Goal: Find specific page/section: Find specific page/section

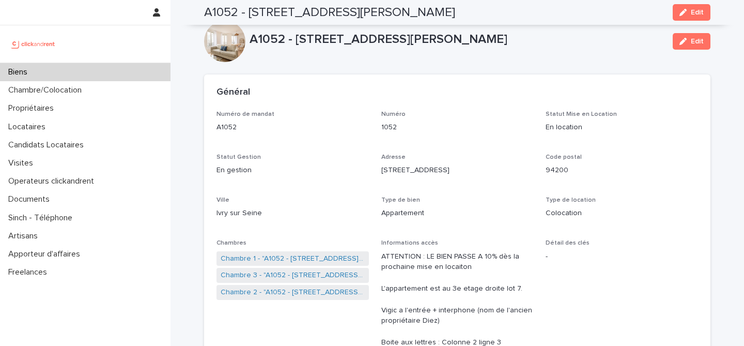
scroll to position [3731, 0]
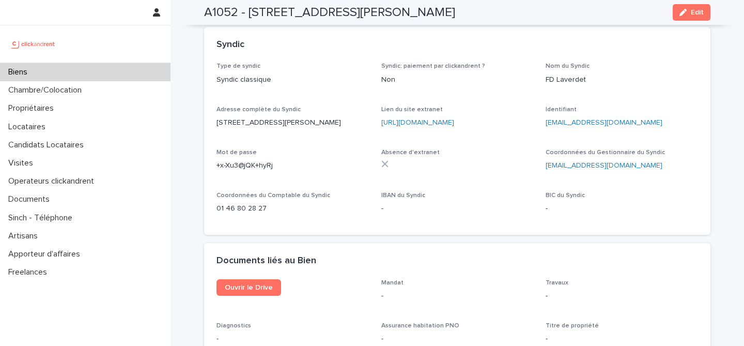
click at [60, 58] on div at bounding box center [85, 43] width 170 height 37
click at [60, 68] on div "Biens" at bounding box center [85, 72] width 170 height 18
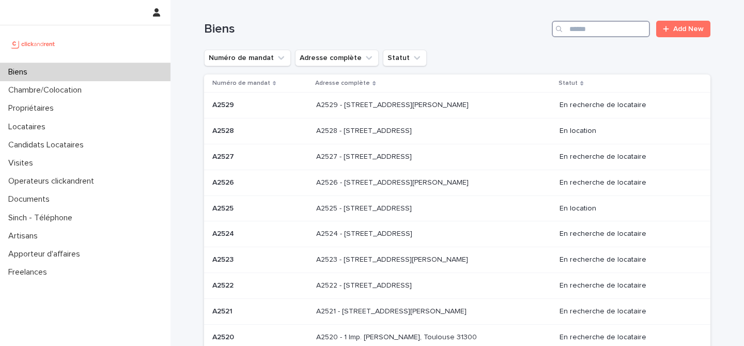
click at [579, 32] on input "Search" at bounding box center [601, 29] width 98 height 17
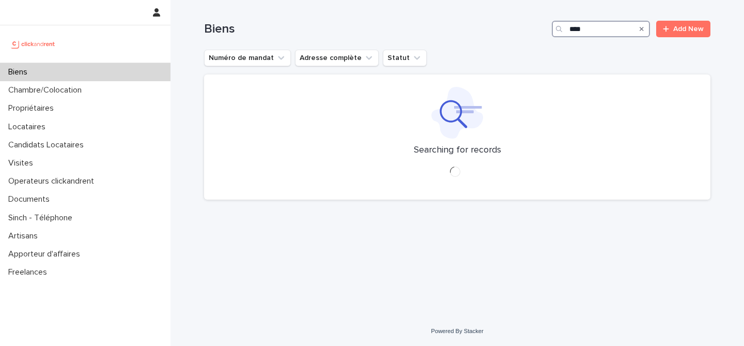
type input "*****"
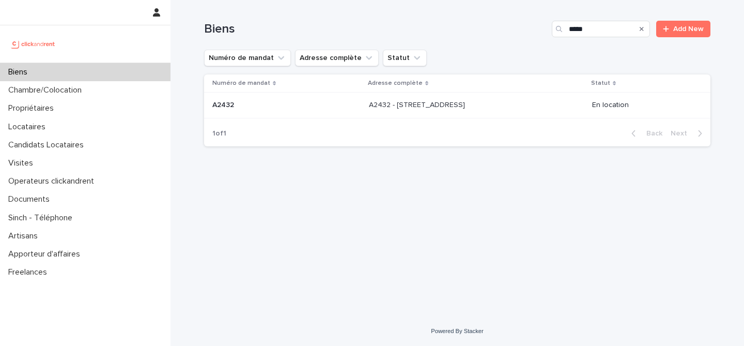
click at [467, 100] on p "A2432 - [STREET_ADDRESS]" at bounding box center [418, 104] width 98 height 11
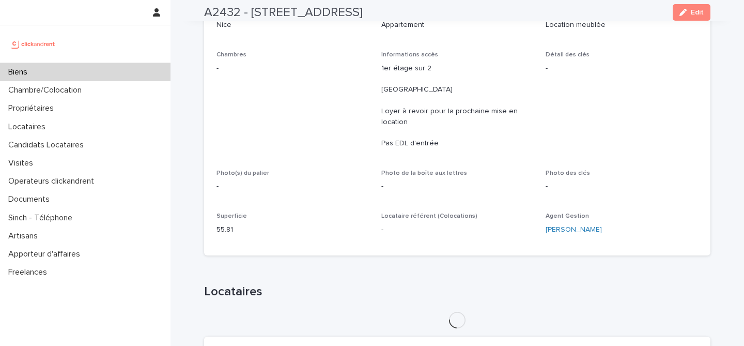
scroll to position [189, 0]
